Goal: Register for event/course

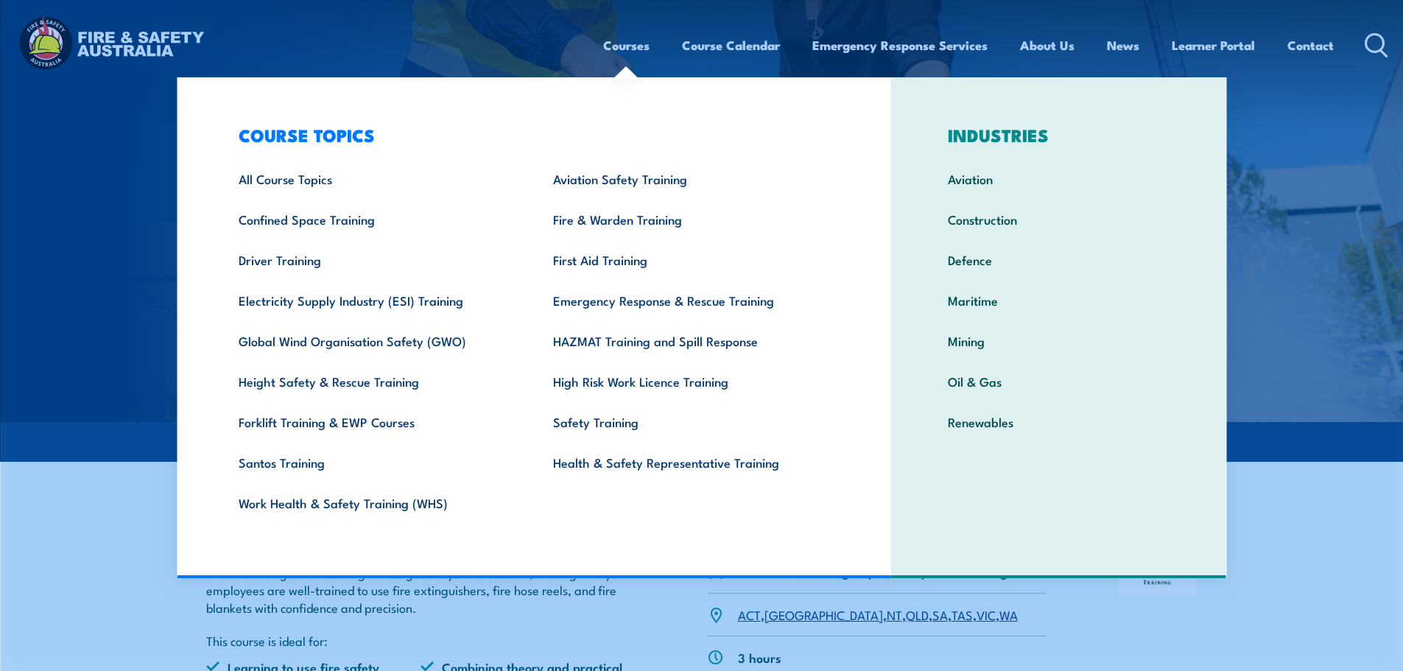
click at [617, 47] on link "Courses" at bounding box center [626, 45] width 46 height 39
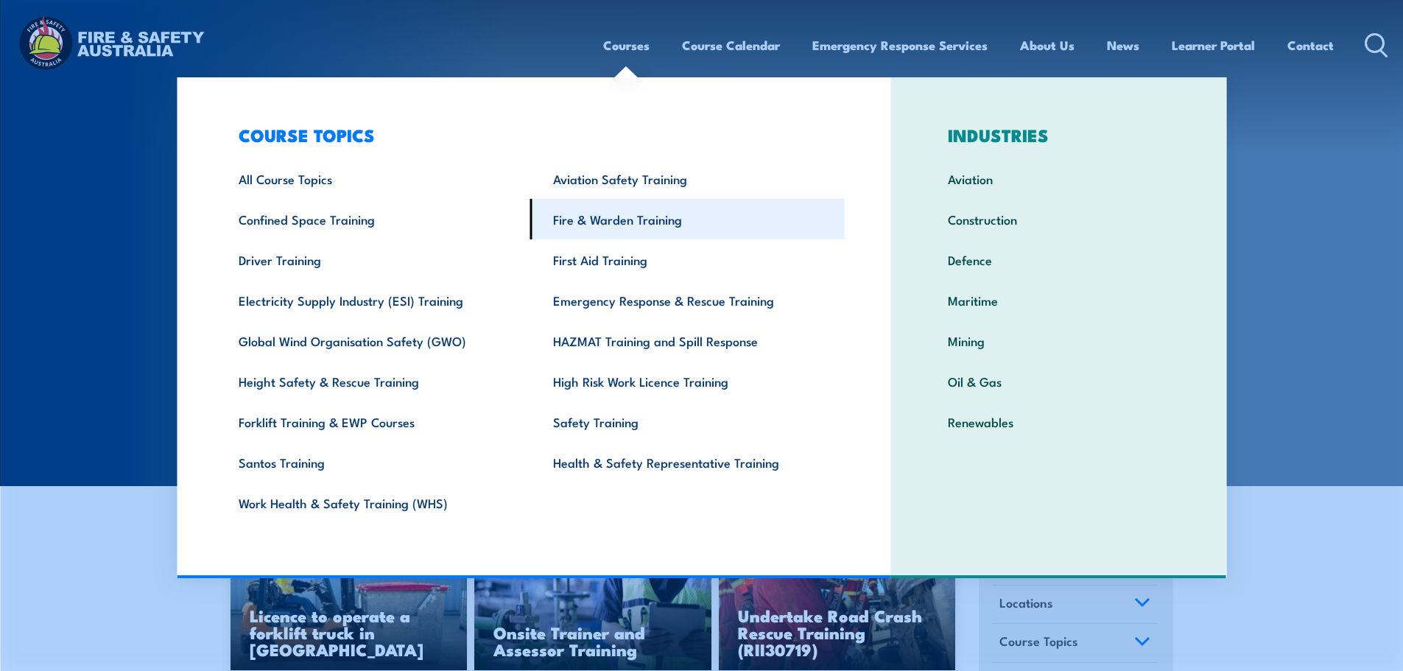
click at [683, 232] on link "Fire & Warden Training" at bounding box center [687, 219] width 314 height 40
